Goal: Information Seeking & Learning: Learn about a topic

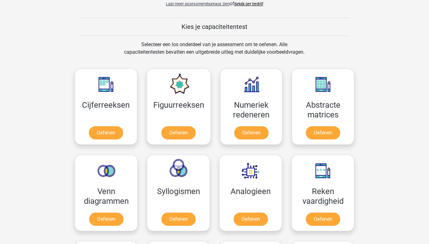
scroll to position [227, 0]
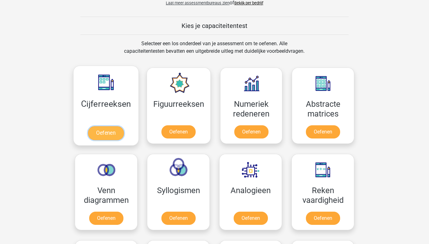
click at [108, 140] on link "Oefenen" at bounding box center [106, 133] width 36 height 14
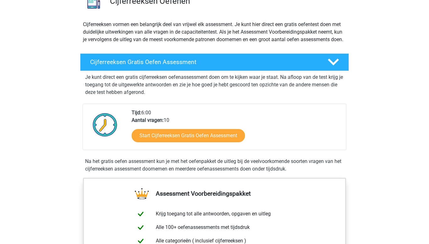
scroll to position [58, 0]
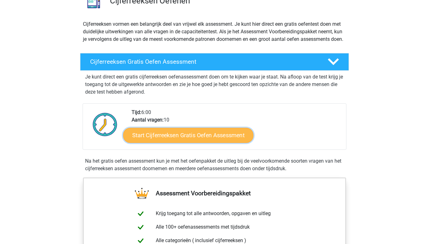
click at [200, 143] on link "Start Cijferreeksen Gratis Oefen Assessment" at bounding box center [188, 135] width 130 height 15
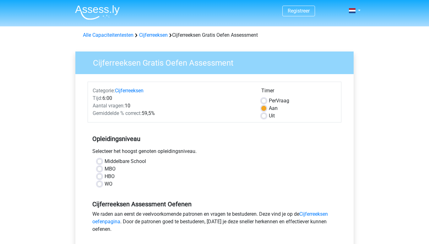
click at [105, 161] on label "Middelbare School" at bounding box center [125, 162] width 41 height 8
click at [97, 161] on input "Middelbare School" at bounding box center [99, 161] width 5 height 6
radio input "true"
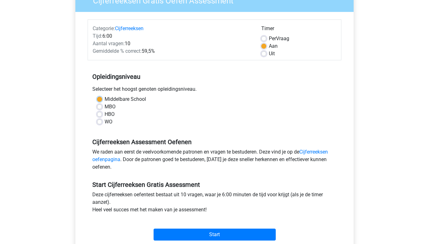
scroll to position [76, 0]
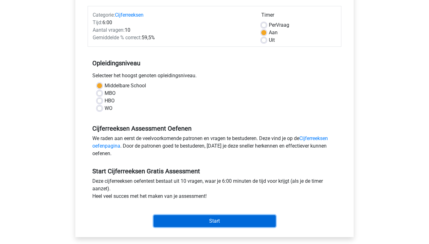
click at [181, 222] on input "Start" at bounding box center [215, 221] width 122 height 12
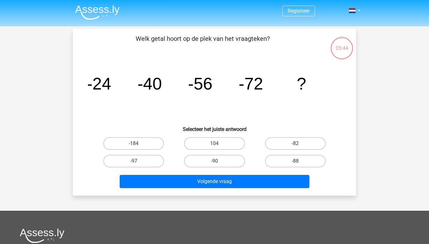
click at [299, 163] on input "-88" at bounding box center [297, 163] width 4 height 4
radio input "true"
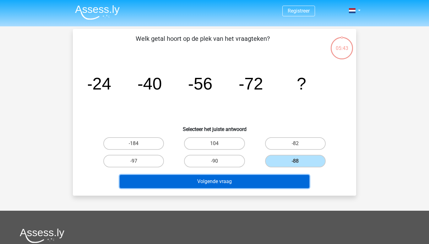
click at [269, 183] on button "Volgende vraag" at bounding box center [215, 181] width 190 height 13
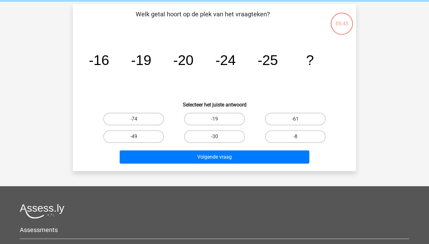
scroll to position [29, 0]
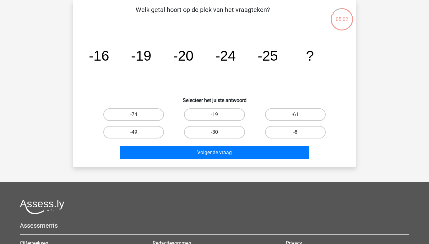
click at [217, 129] on label "-30" at bounding box center [214, 132] width 61 height 13
click at [217, 132] on input "-30" at bounding box center [217, 134] width 4 height 4
radio input "true"
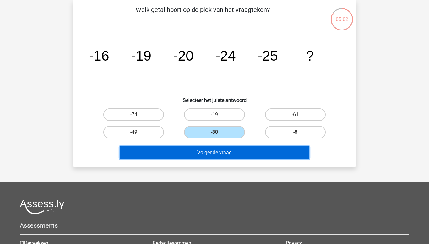
click at [214, 149] on button "Volgende vraag" at bounding box center [215, 152] width 190 height 13
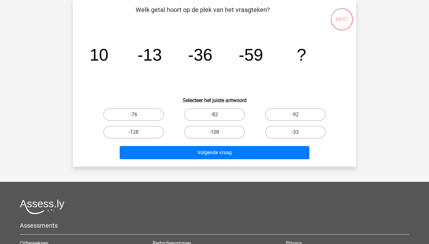
click at [216, 116] on input "-82" at bounding box center [217, 117] width 4 height 4
radio input "true"
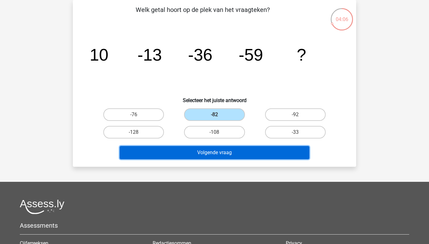
click at [249, 156] on button "Volgende vraag" at bounding box center [215, 152] width 190 height 13
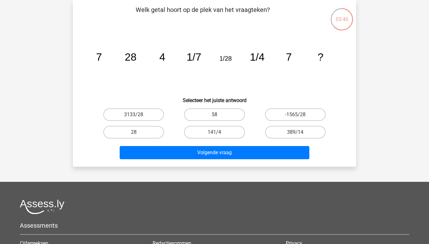
click at [136, 134] on input "28" at bounding box center [136, 134] width 4 height 4
radio input "true"
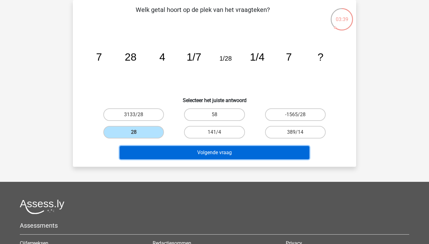
click at [202, 149] on button "Volgende vraag" at bounding box center [215, 152] width 190 height 13
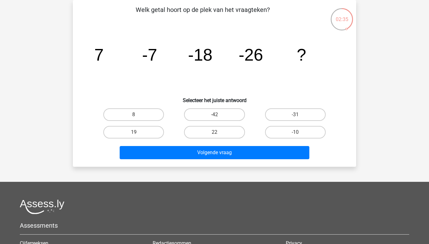
click at [217, 111] on label "-42" at bounding box center [214, 114] width 61 height 13
click at [217, 115] on input "-42" at bounding box center [217, 117] width 4 height 4
radio input "true"
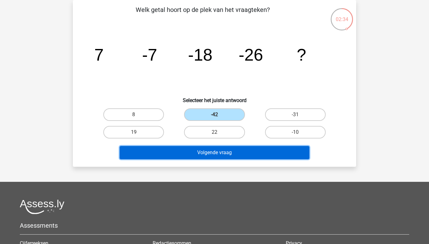
click at [231, 153] on button "Volgende vraag" at bounding box center [215, 152] width 190 height 13
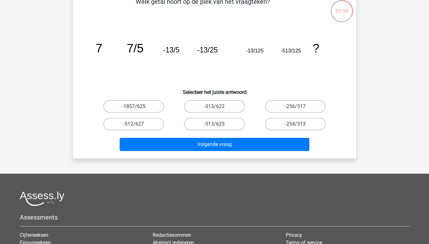
scroll to position [38, 0]
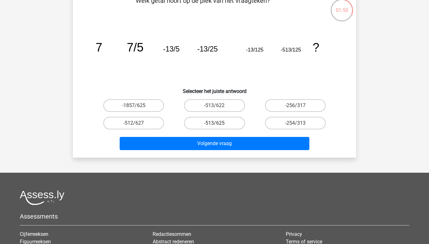
click at [223, 124] on label "-513/625" at bounding box center [214, 123] width 61 height 13
click at [219, 124] on input "-513/625" at bounding box center [217, 125] width 4 height 4
radio input "true"
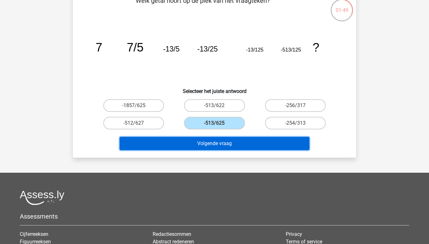
click at [224, 144] on button "Volgende vraag" at bounding box center [215, 143] width 190 height 13
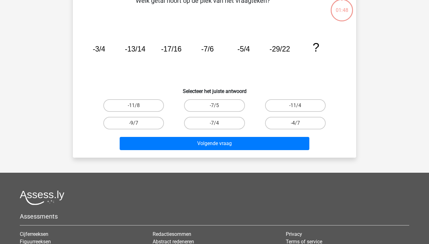
scroll to position [29, 0]
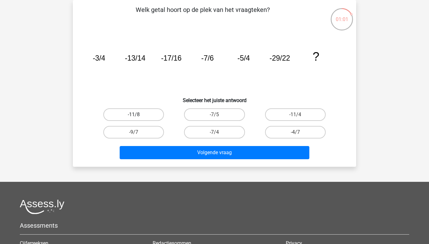
click at [150, 116] on label "-11/8" at bounding box center [133, 114] width 61 height 13
click at [138, 116] on input "-11/8" at bounding box center [136, 117] width 4 height 4
radio input "true"
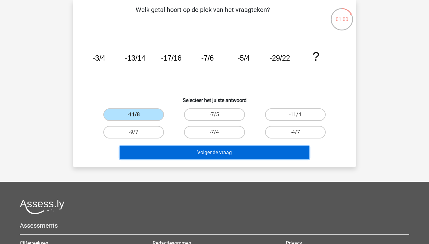
click at [171, 155] on button "Volgende vraag" at bounding box center [215, 152] width 190 height 13
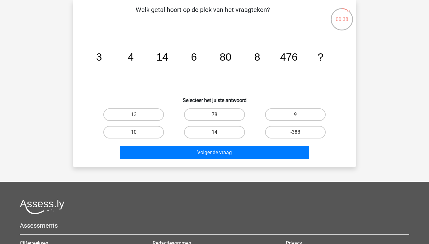
click at [137, 134] on input "10" at bounding box center [136, 134] width 4 height 4
radio input "true"
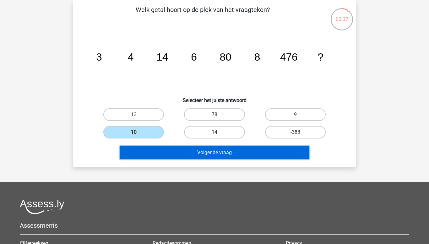
click at [187, 154] on button "Volgende vraag" at bounding box center [215, 152] width 190 height 13
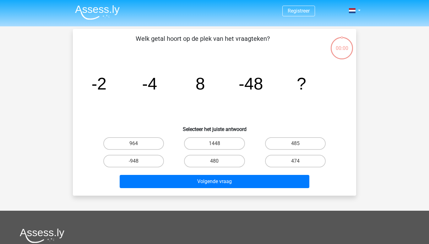
scroll to position [29, 0]
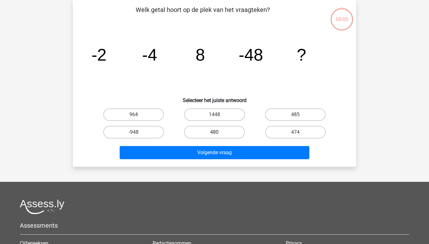
click at [226, 129] on label "480" at bounding box center [214, 132] width 61 height 13
click at [219, 132] on input "480" at bounding box center [217, 134] width 4 height 4
radio input "true"
